Goal: Information Seeking & Learning: Find specific fact

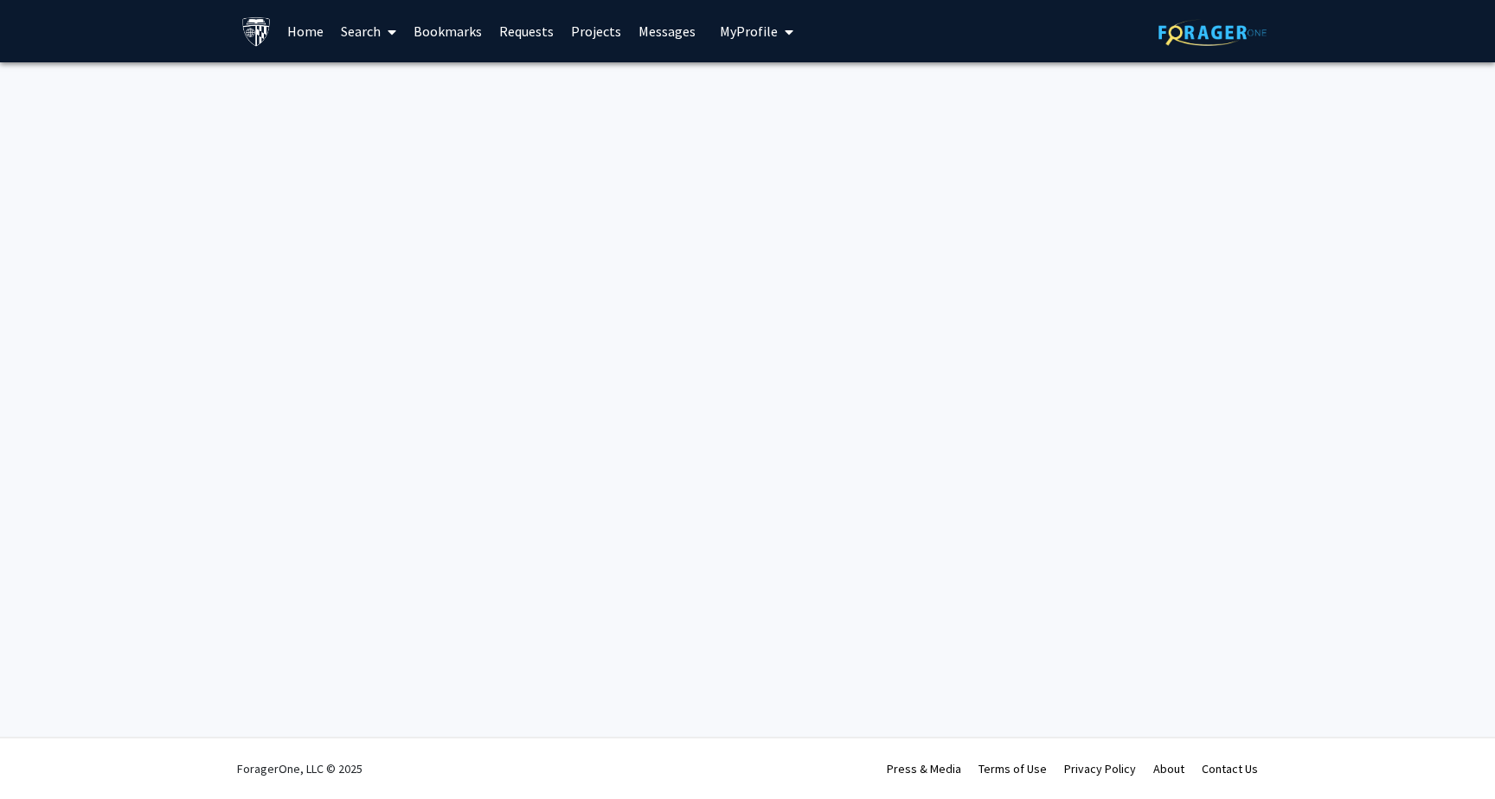
click at [294, 29] on link "Home" at bounding box center [306, 31] width 54 height 61
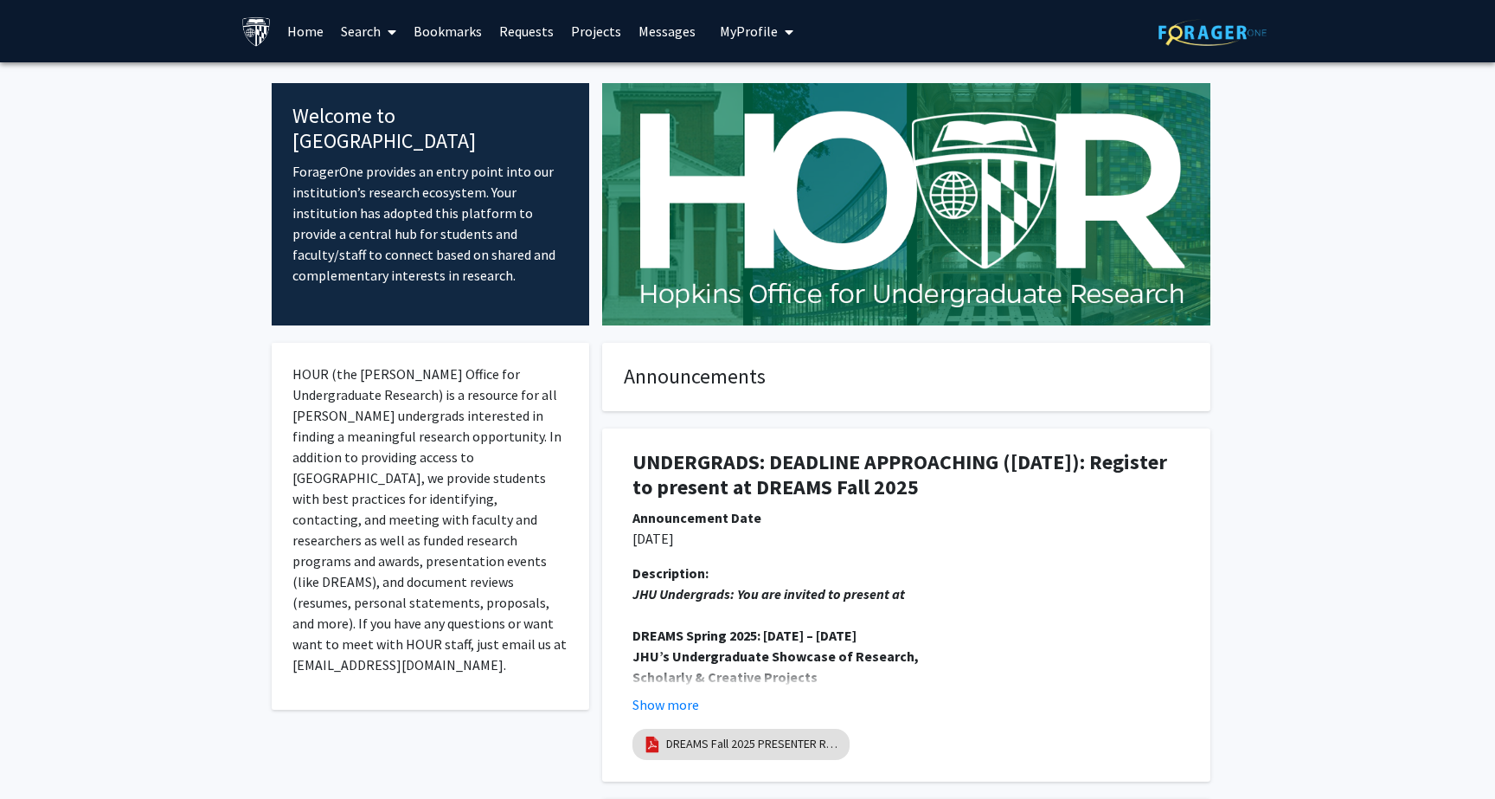
click at [376, 36] on link "Search" at bounding box center [368, 31] width 73 height 61
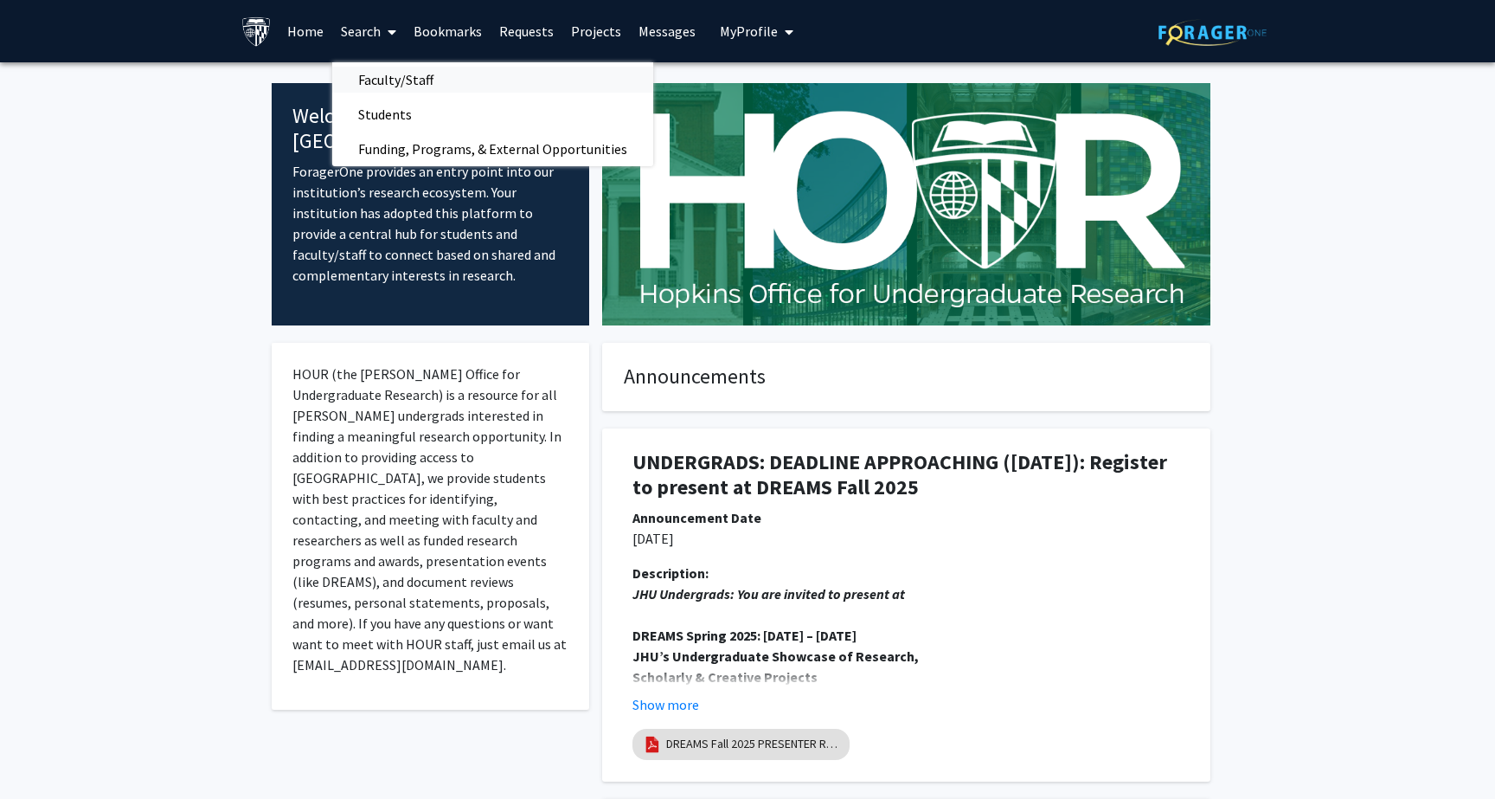
click at [385, 80] on span "Faculty/Staff" at bounding box center [395, 79] width 127 height 35
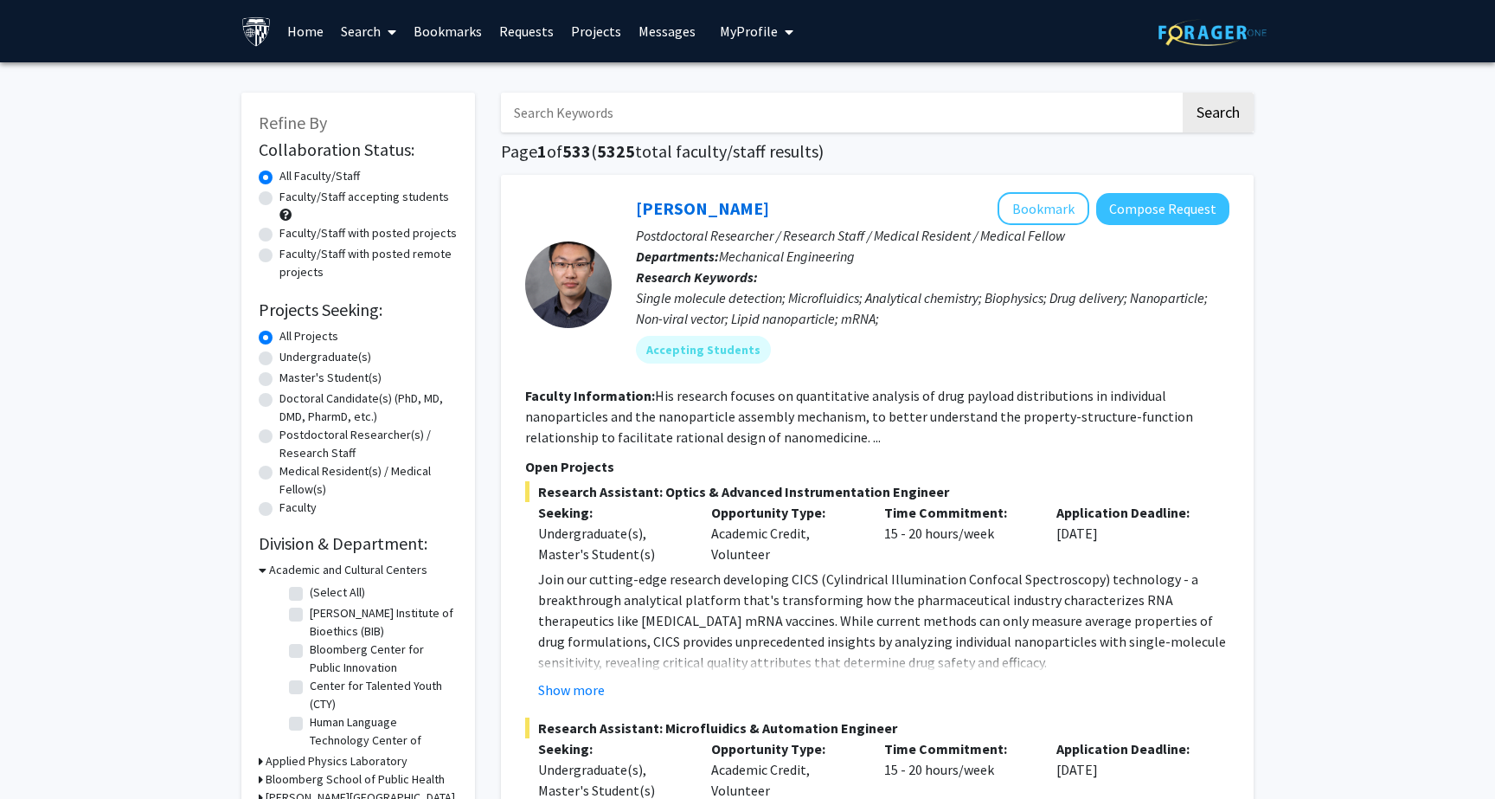
click at [573, 113] on input "Search Keywords" at bounding box center [840, 113] width 679 height 40
click at [1183, 93] on button "Search" at bounding box center [1218, 113] width 71 height 40
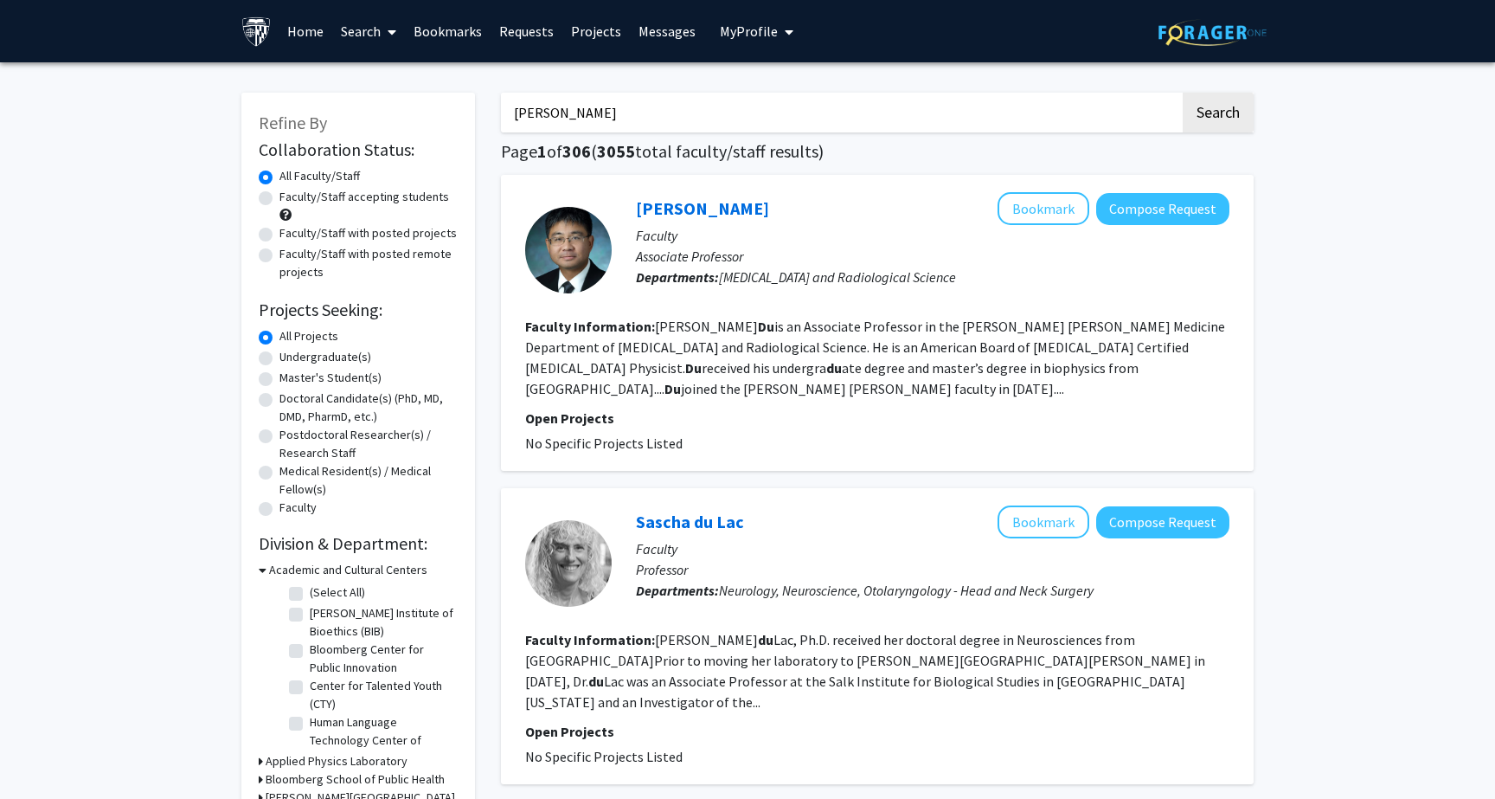
click at [1183, 93] on button "Search" at bounding box center [1218, 113] width 71 height 40
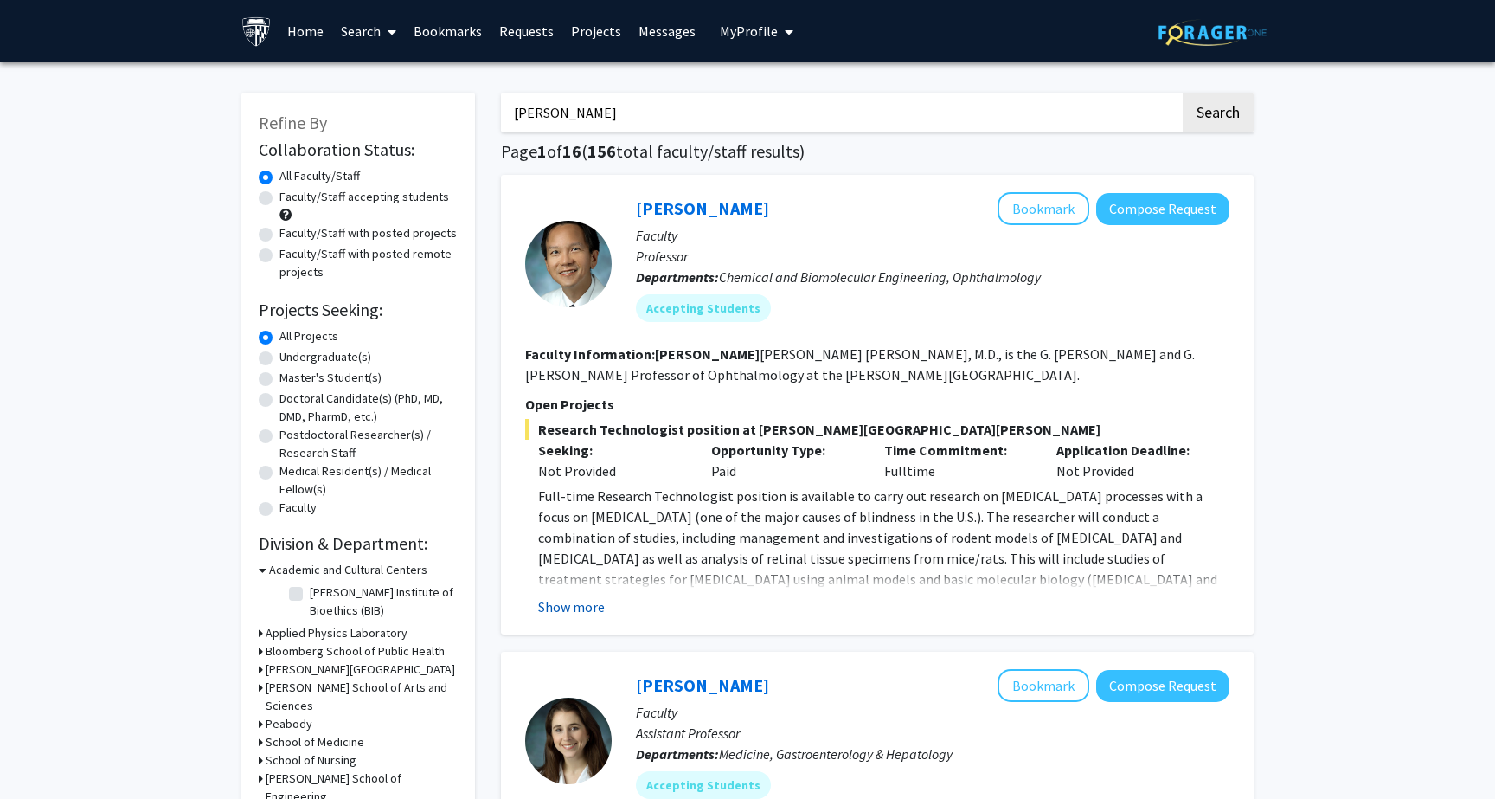
click at [554, 608] on button "Show more" at bounding box center [571, 606] width 67 height 21
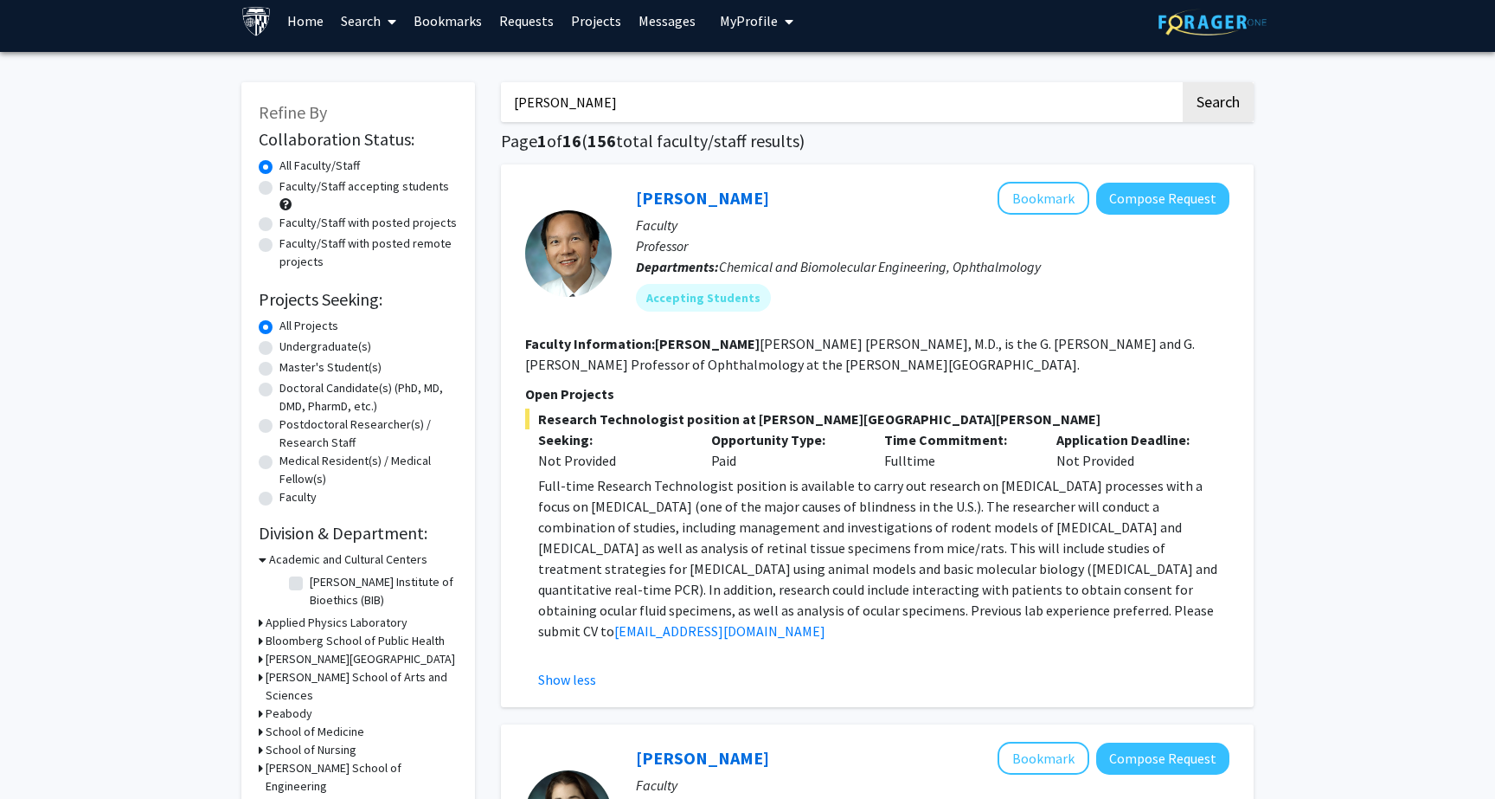
scroll to position [7, 0]
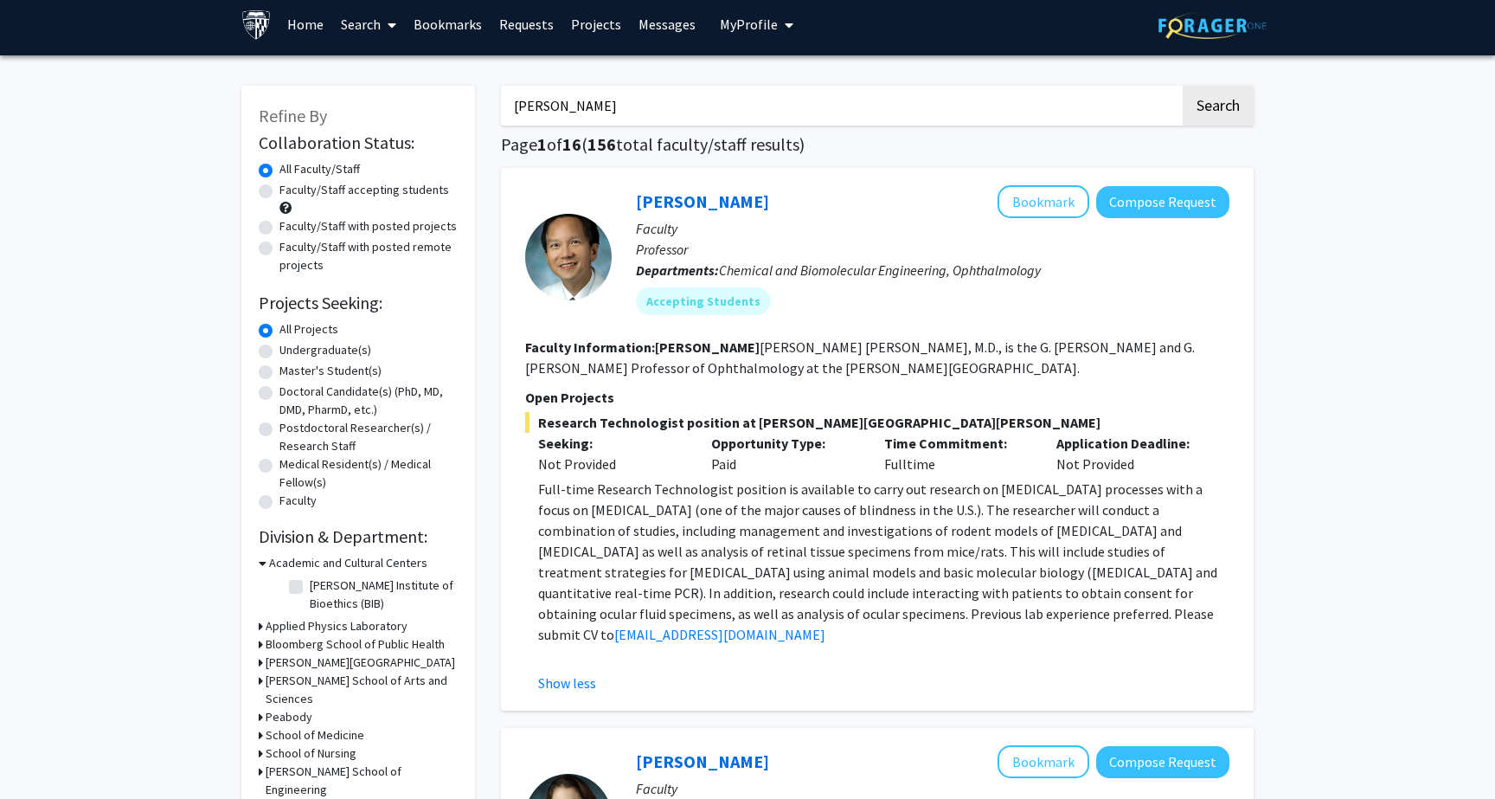
click at [673, 112] on input "[PERSON_NAME]" at bounding box center [840, 106] width 679 height 40
click at [1183, 86] on button "Search" at bounding box center [1218, 106] width 71 height 40
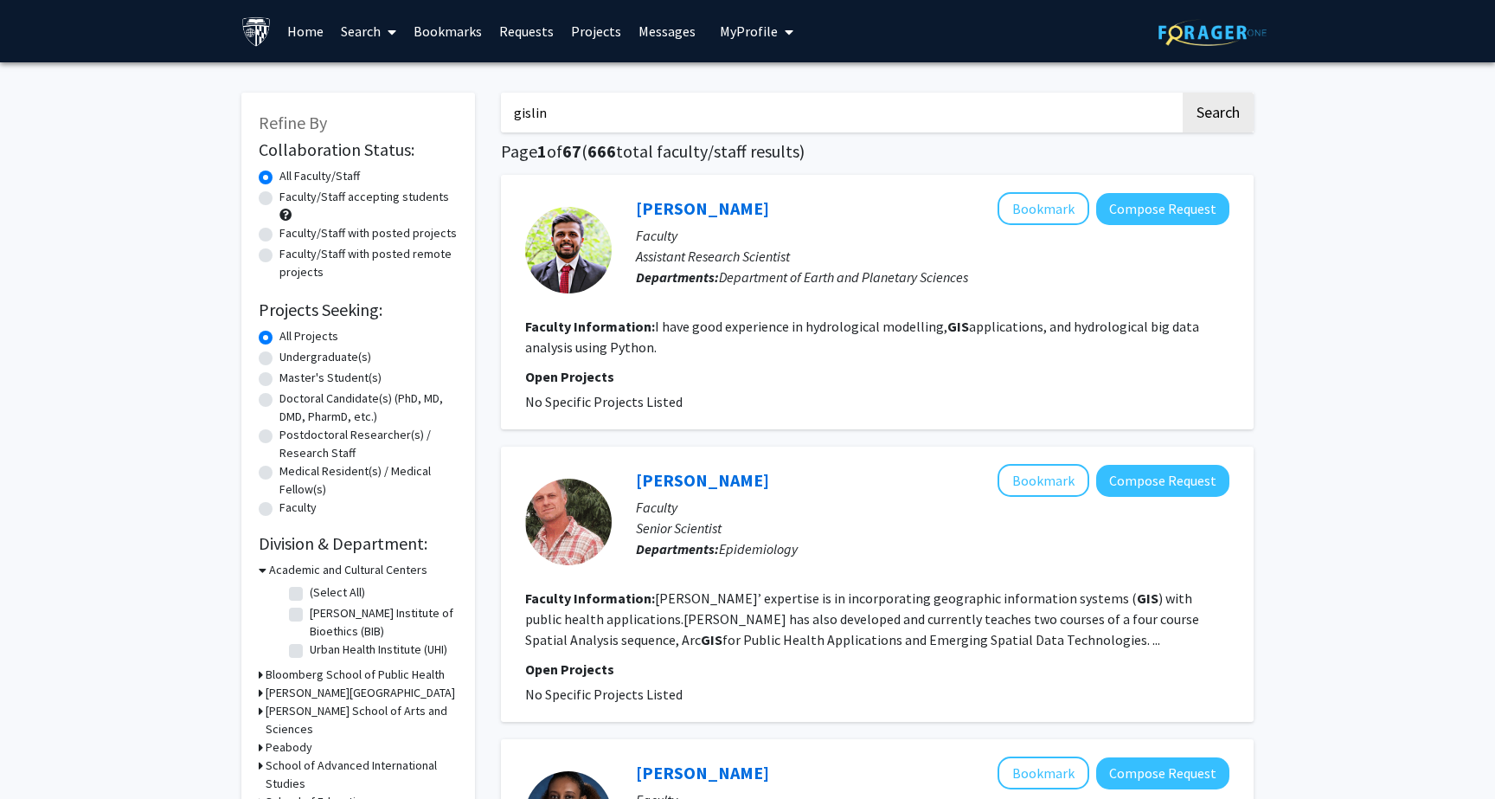
type input "gislin"
click at [1183, 93] on button "Search" at bounding box center [1218, 113] width 71 height 40
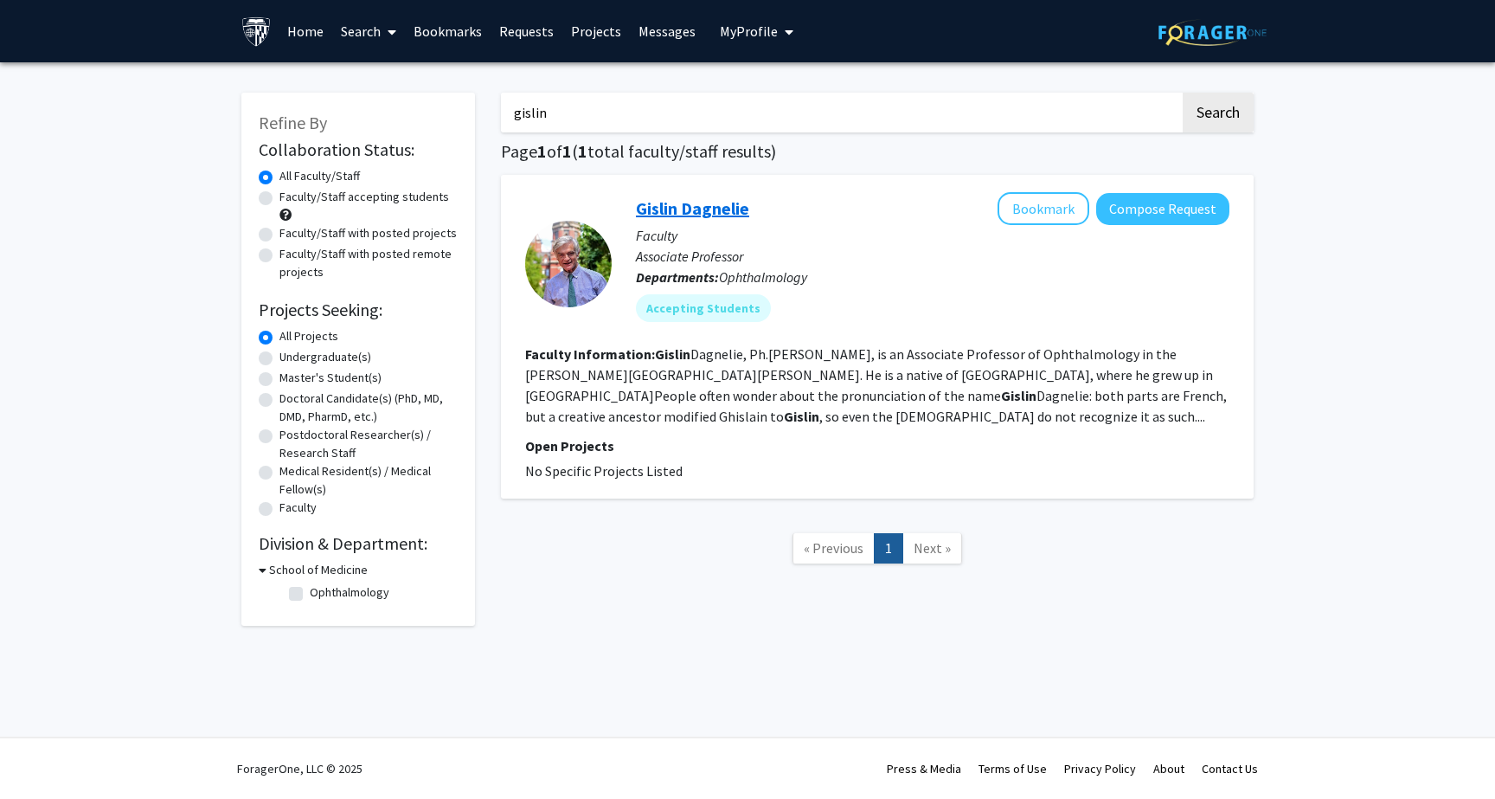
click at [681, 210] on link "Gislin Dagnelie" at bounding box center [692, 208] width 113 height 22
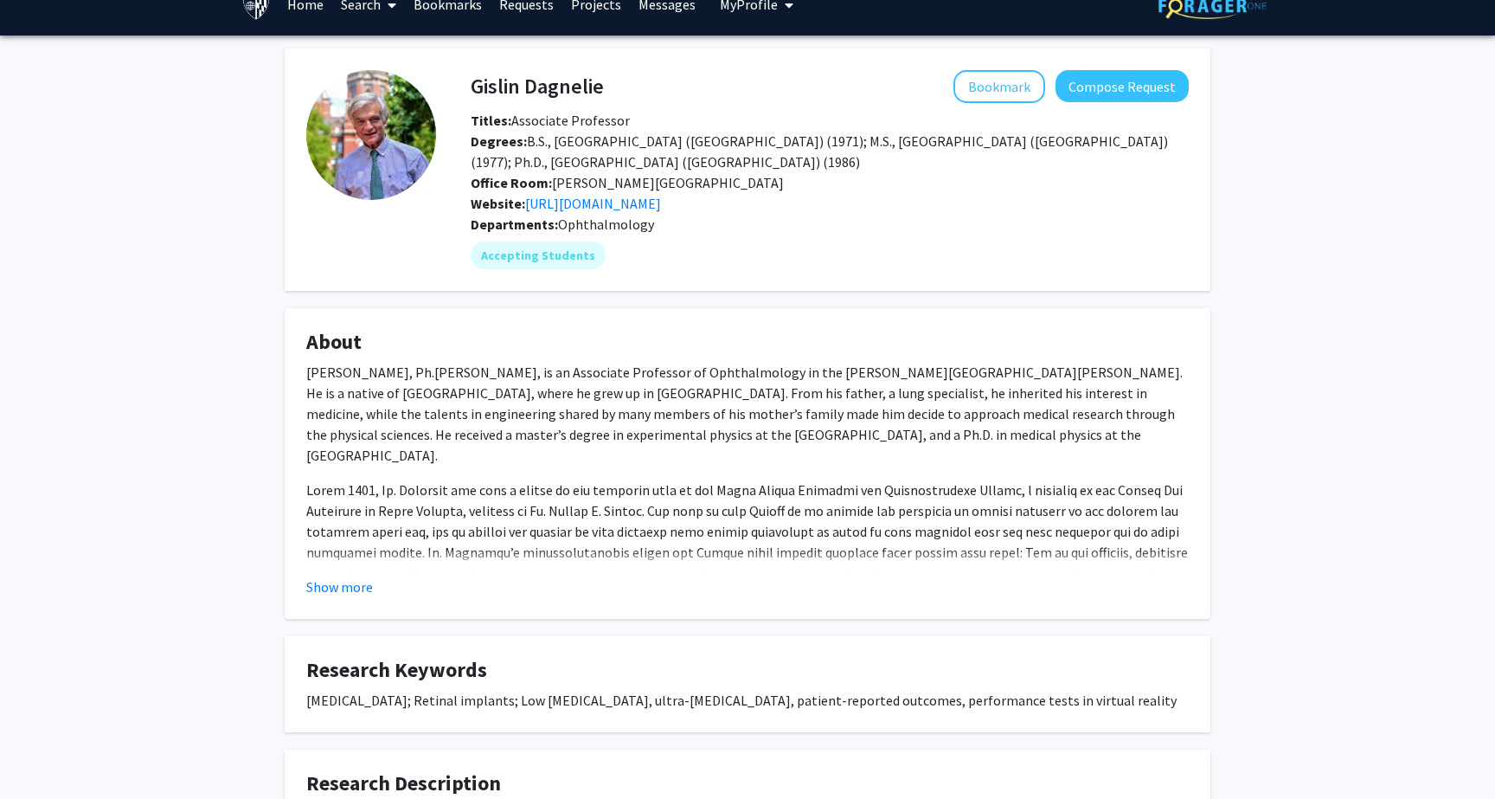
scroll to position [29, 0]
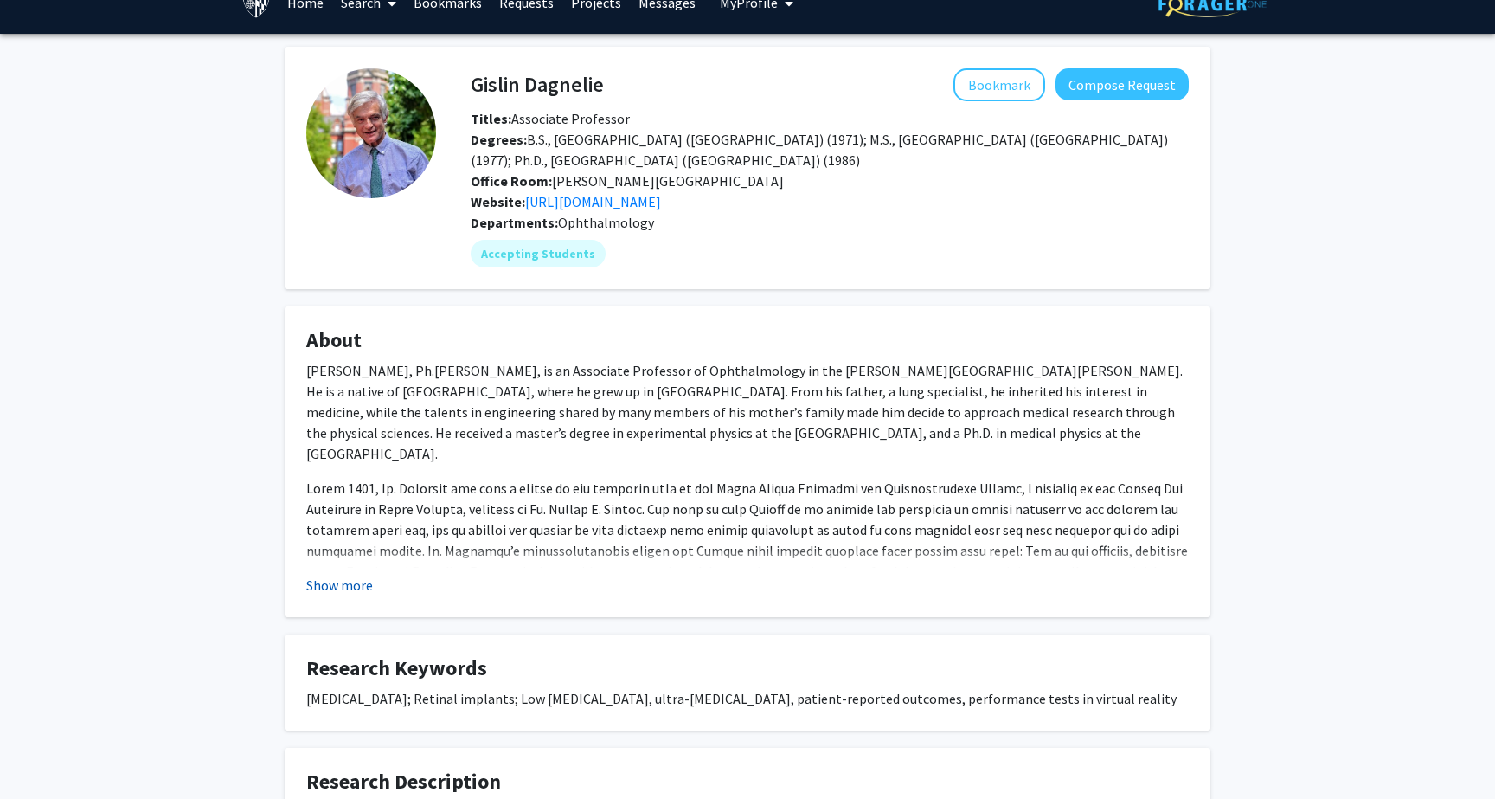
click at [345, 584] on button "Show more" at bounding box center [339, 585] width 67 height 21
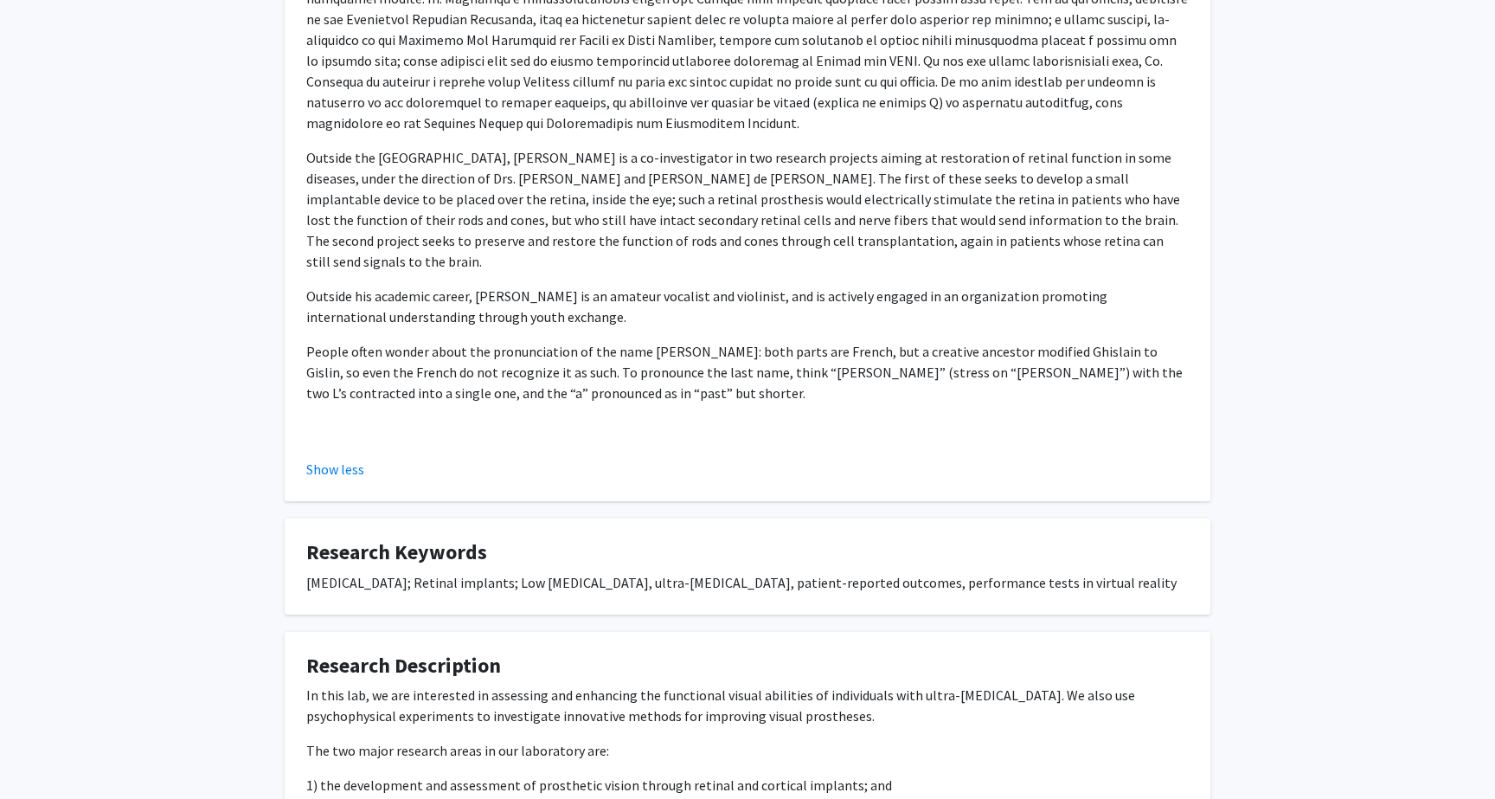
scroll to position [790, 0]
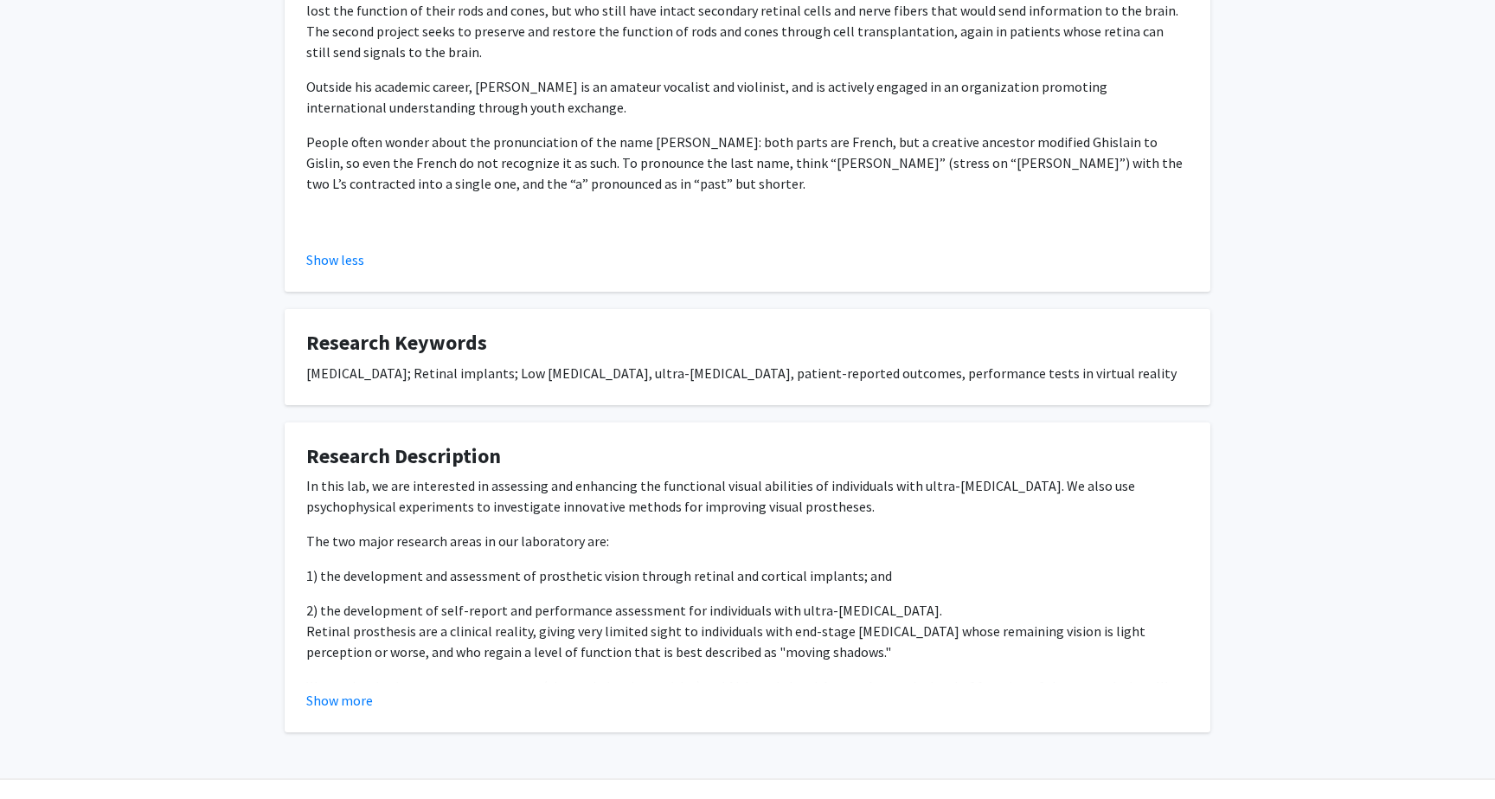
click at [342, 676] on p "We are developing new camera systems (thermal, depth-sensitive) and AI-based al…" at bounding box center [747, 759] width 883 height 166
click at [342, 690] on button "Show more" at bounding box center [339, 700] width 67 height 21
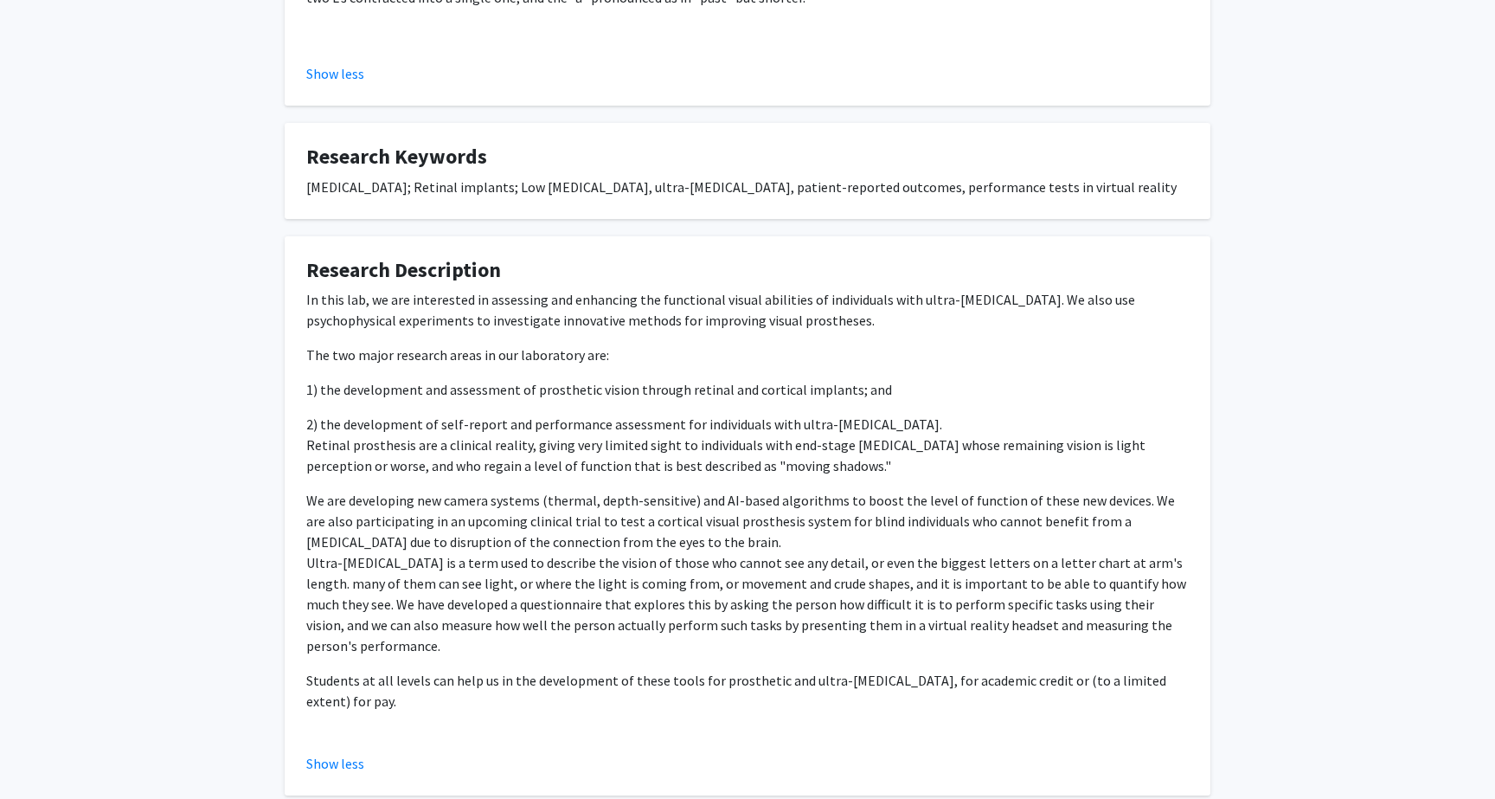
scroll to position [961, 0]
